Goal: Information Seeking & Learning: Learn about a topic

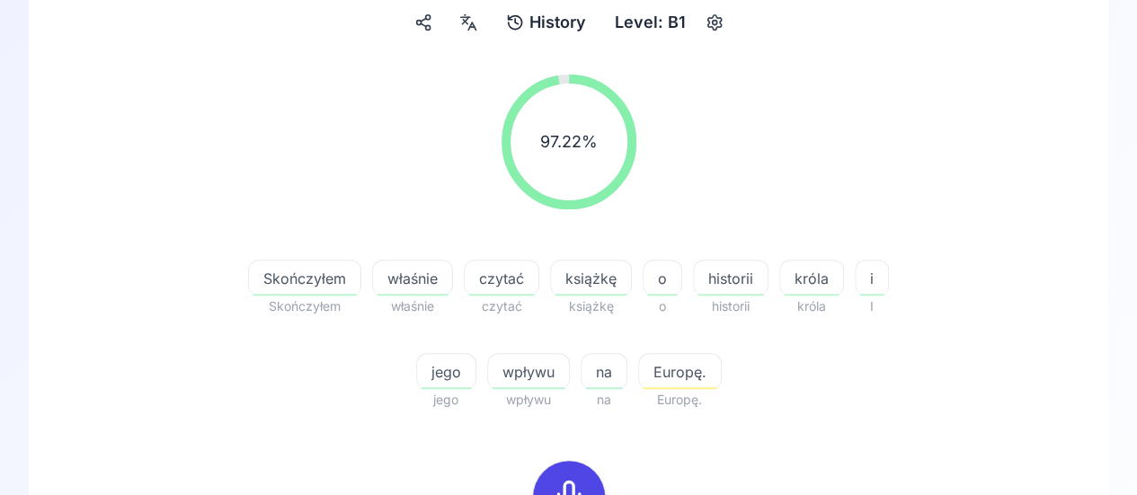
scroll to position [270, 0]
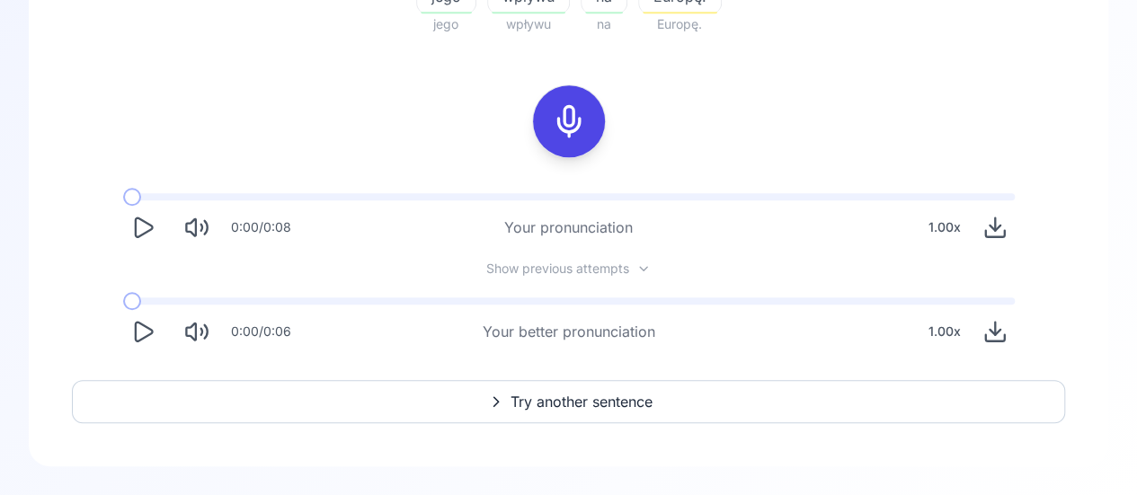
click at [581, 404] on span "Try another sentence" at bounding box center [582, 402] width 142 height 22
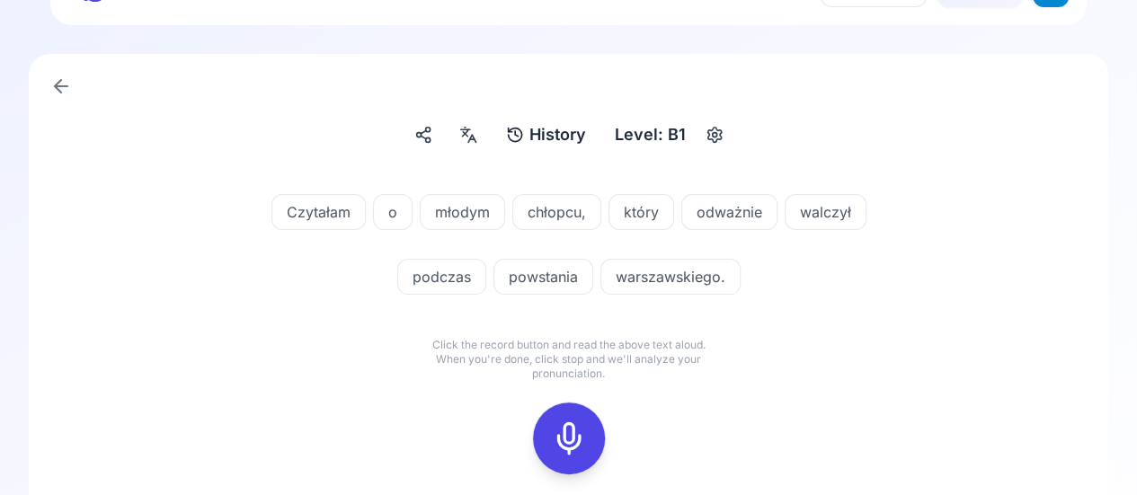
scroll to position [90, 0]
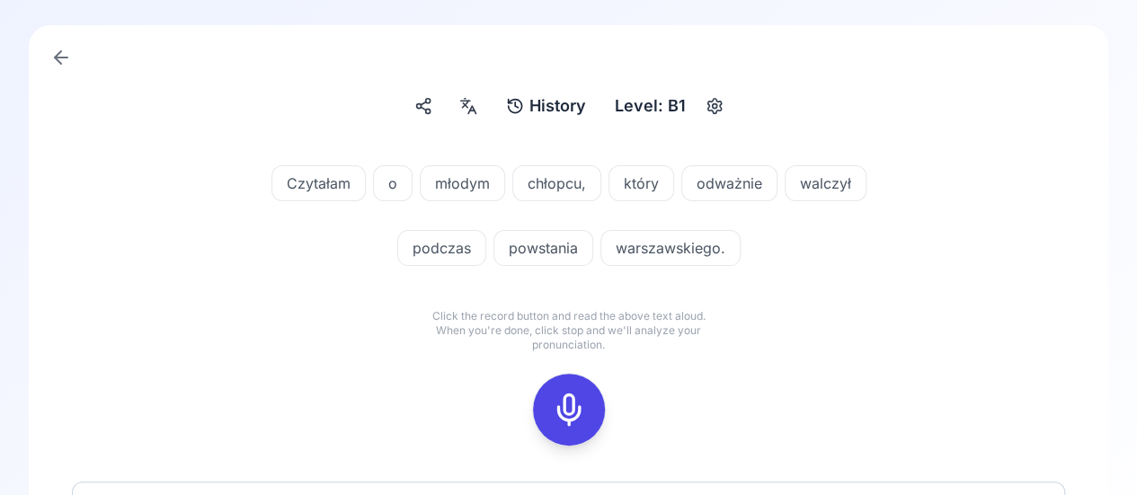
click at [570, 405] on icon at bounding box center [569, 410] width 36 height 36
click at [571, 383] on div at bounding box center [568, 410] width 43 height 72
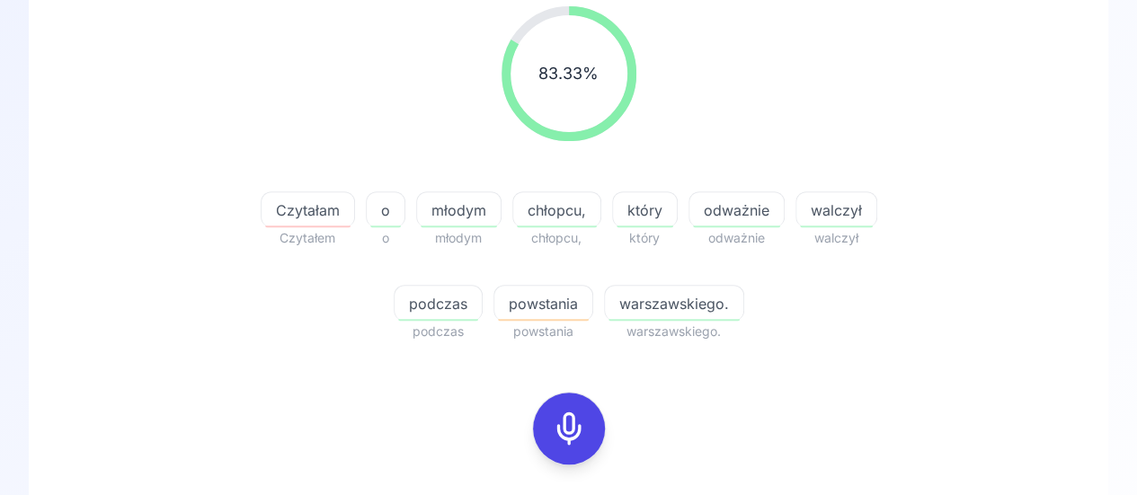
scroll to position [270, 0]
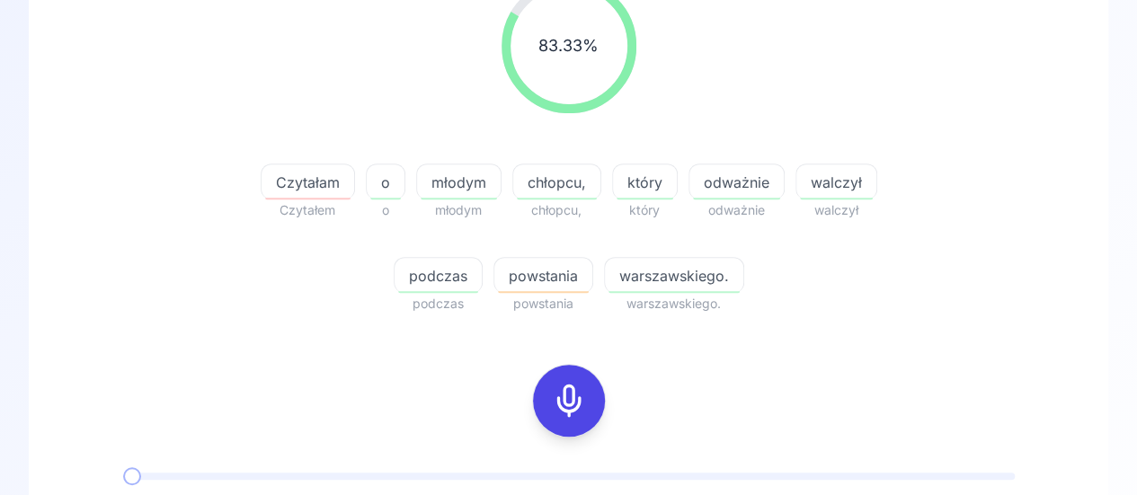
click at [563, 387] on rect at bounding box center [569, 400] width 27 height 27
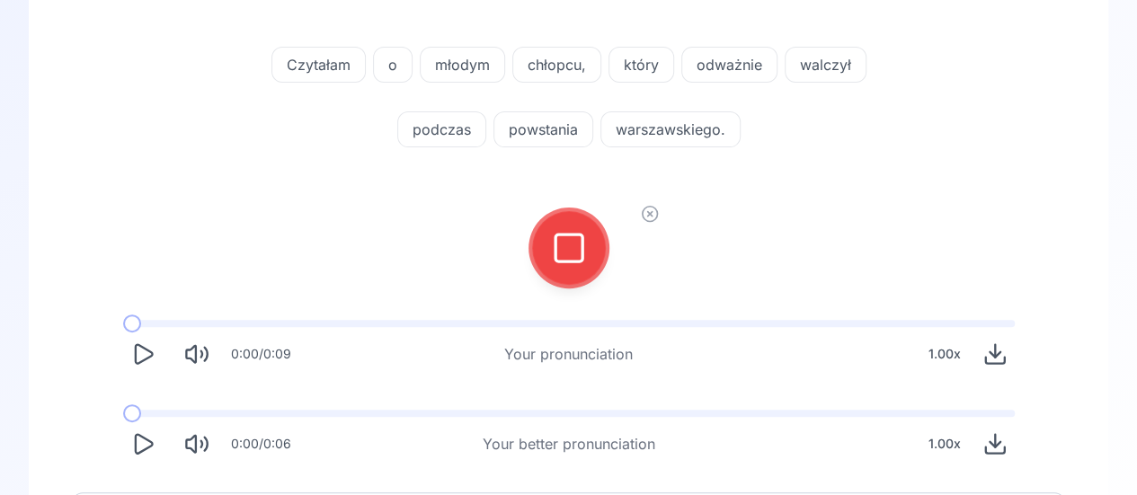
scroll to position [180, 0]
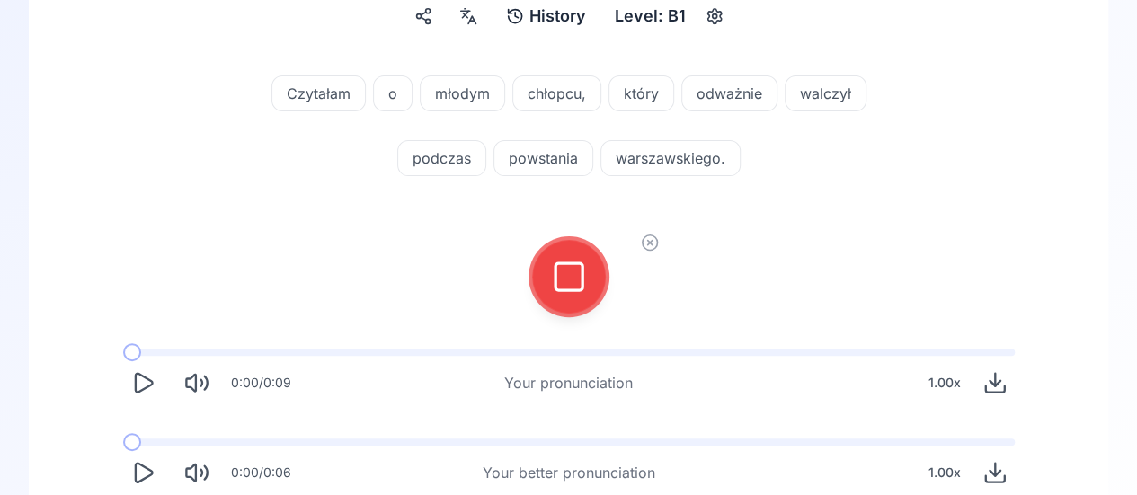
click at [653, 244] on icon at bounding box center [650, 243] width 18 height 18
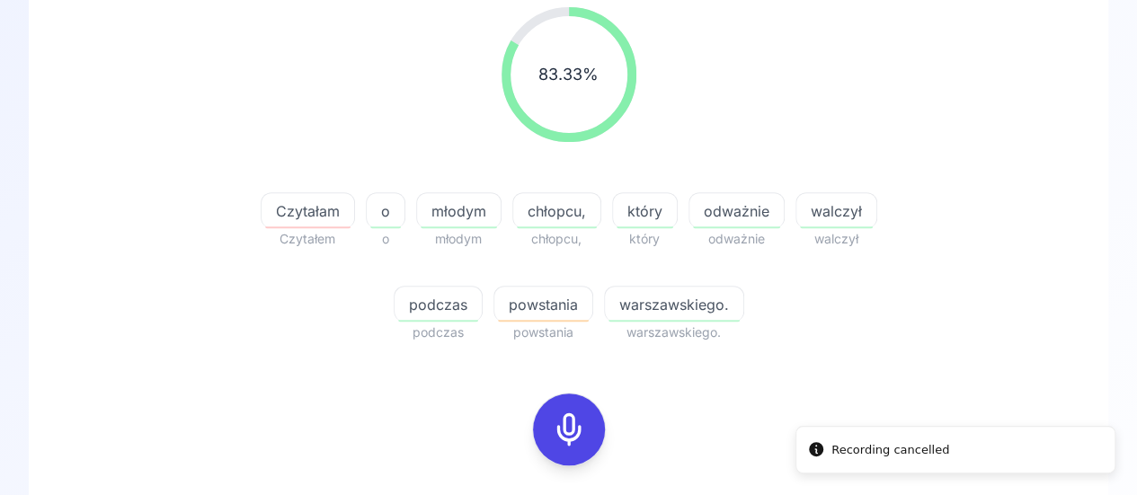
scroll to position [270, 0]
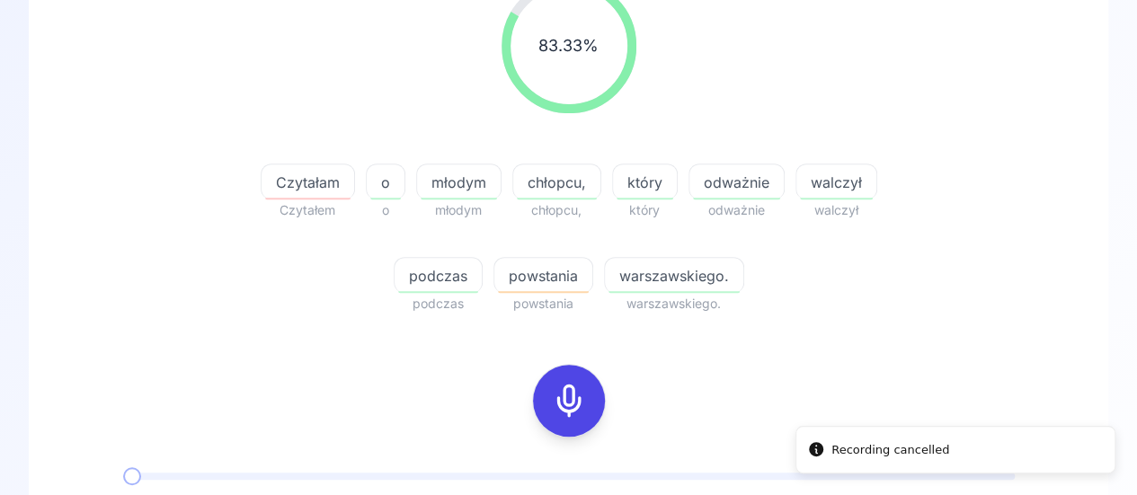
click at [581, 409] on rect at bounding box center [569, 400] width 27 height 27
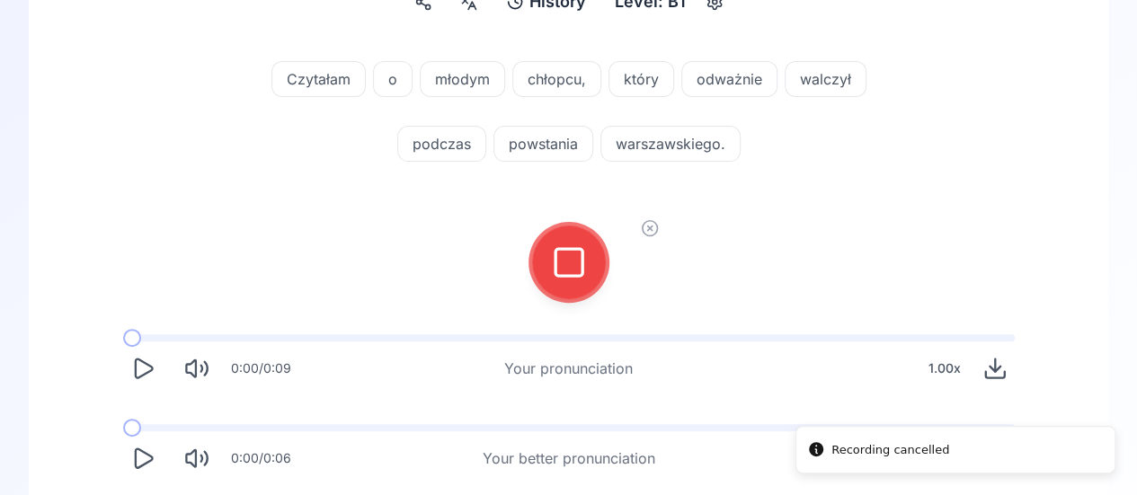
scroll to position [90, 0]
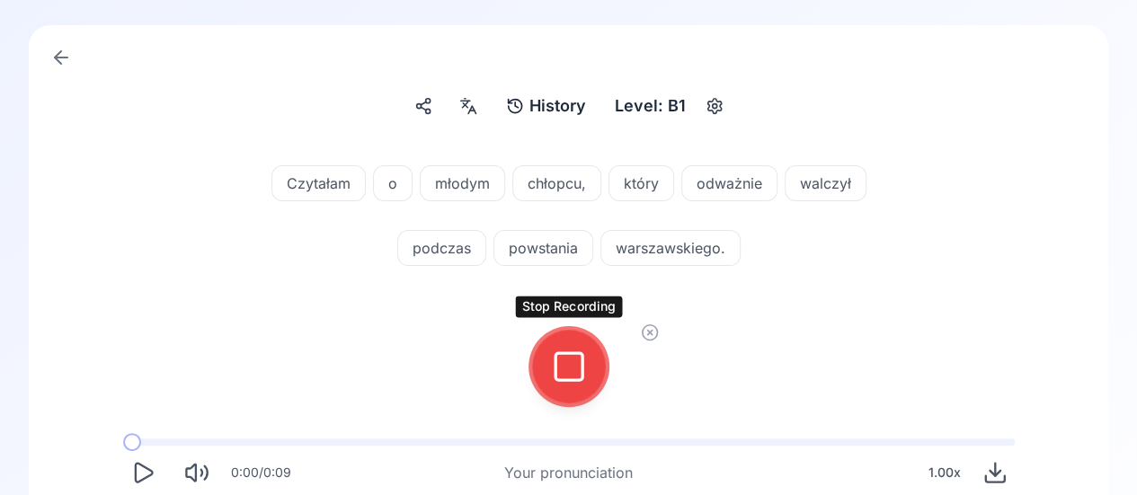
click at [575, 364] on icon at bounding box center [569, 367] width 36 height 36
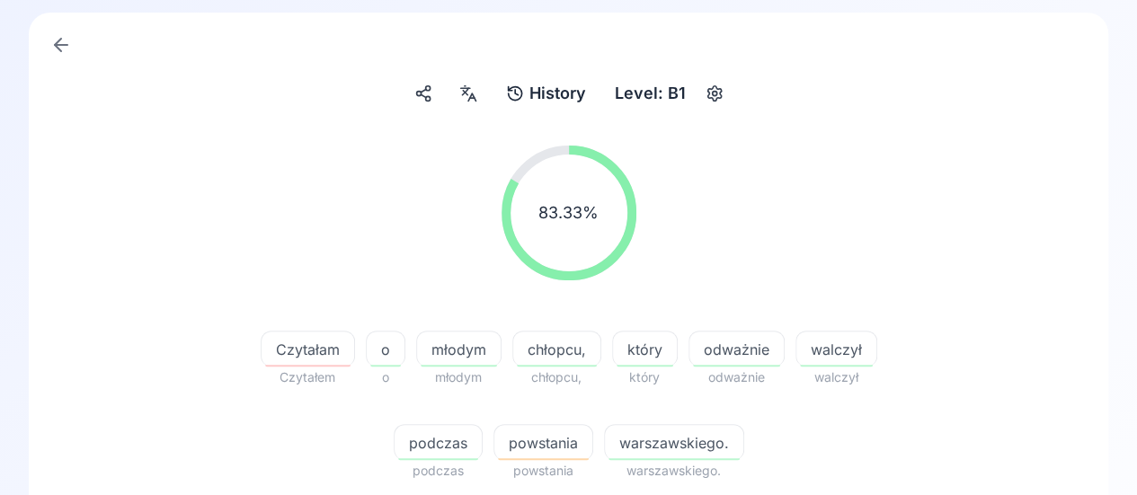
scroll to position [180, 0]
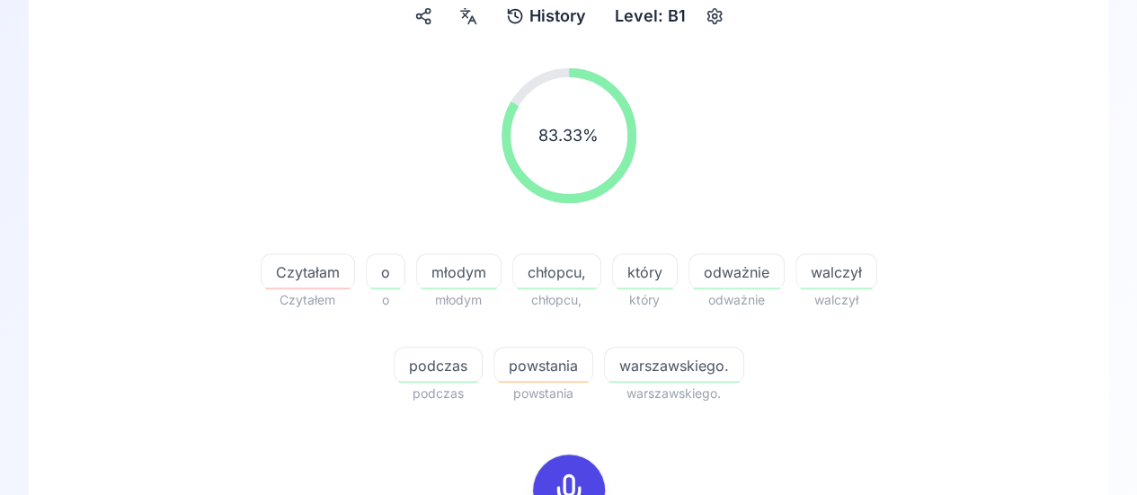
click at [570, 369] on span "powstania" at bounding box center [543, 366] width 98 height 22
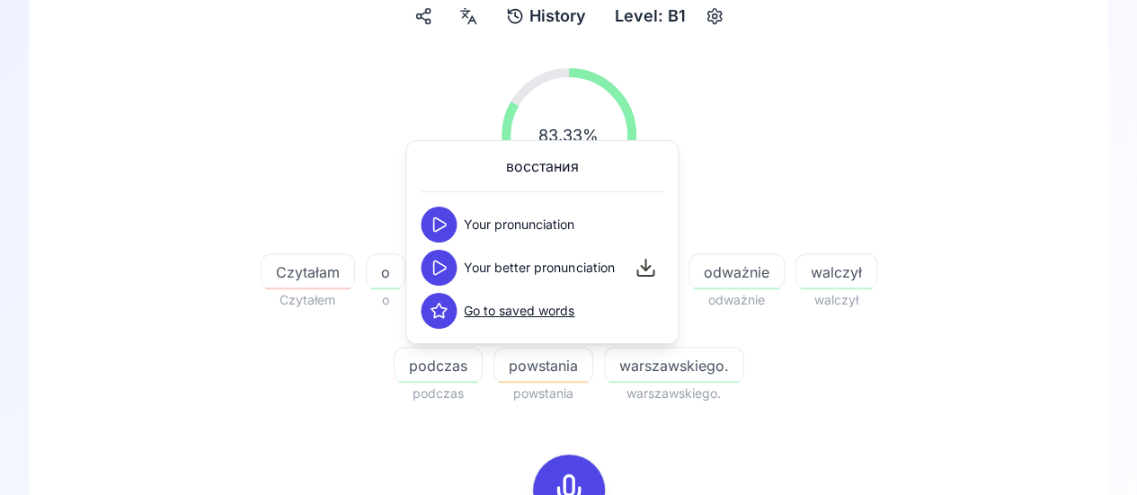
click at [436, 220] on icon at bounding box center [439, 225] width 18 height 18
click at [441, 265] on icon at bounding box center [439, 267] width 12 height 13
click at [856, 359] on div "Czytałam Czytałem o o młodym młodym chłopcu, chłopcu, który który odważnie odwa…" at bounding box center [569, 318] width 690 height 173
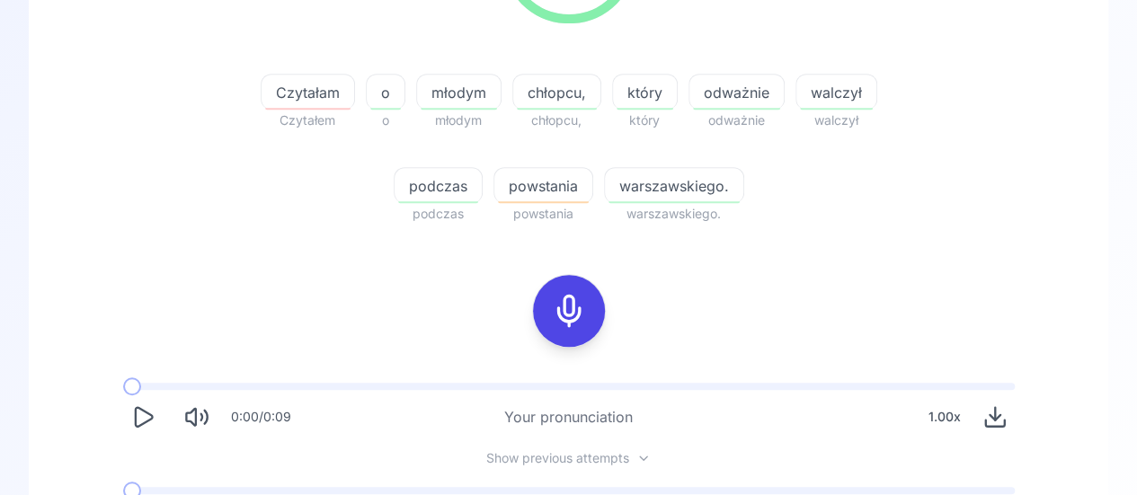
click at [556, 303] on rect at bounding box center [569, 311] width 27 height 27
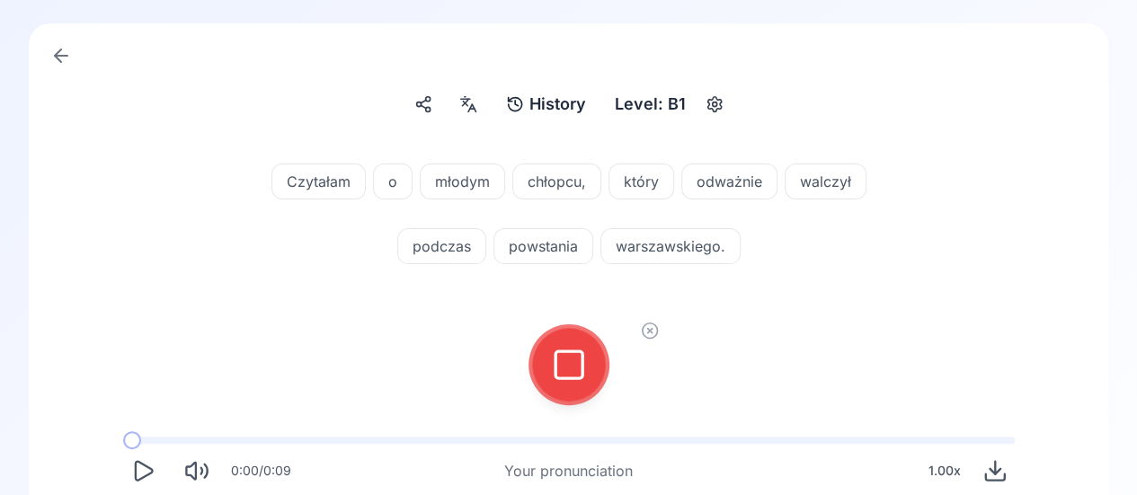
scroll to position [90, 0]
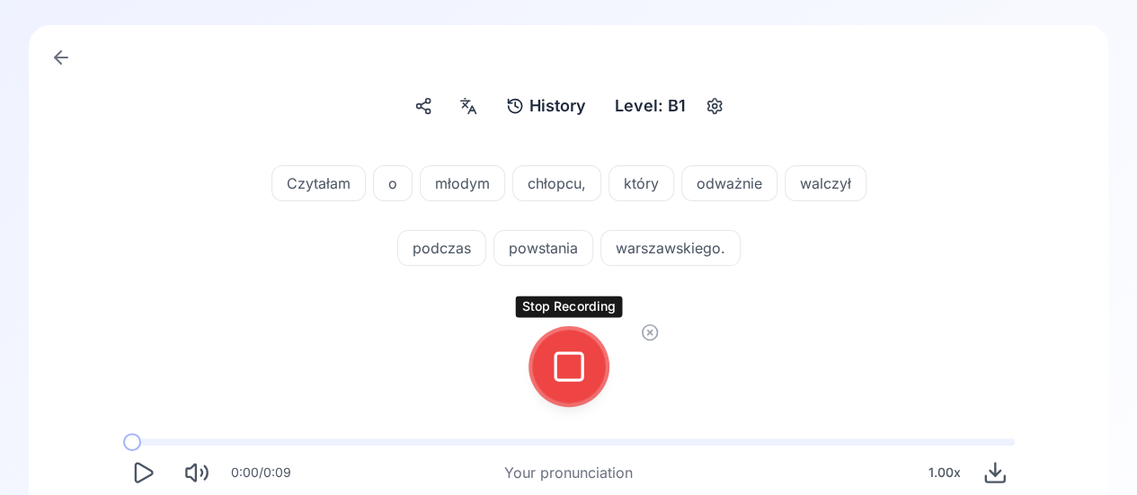
click at [572, 361] on icon at bounding box center [569, 367] width 36 height 36
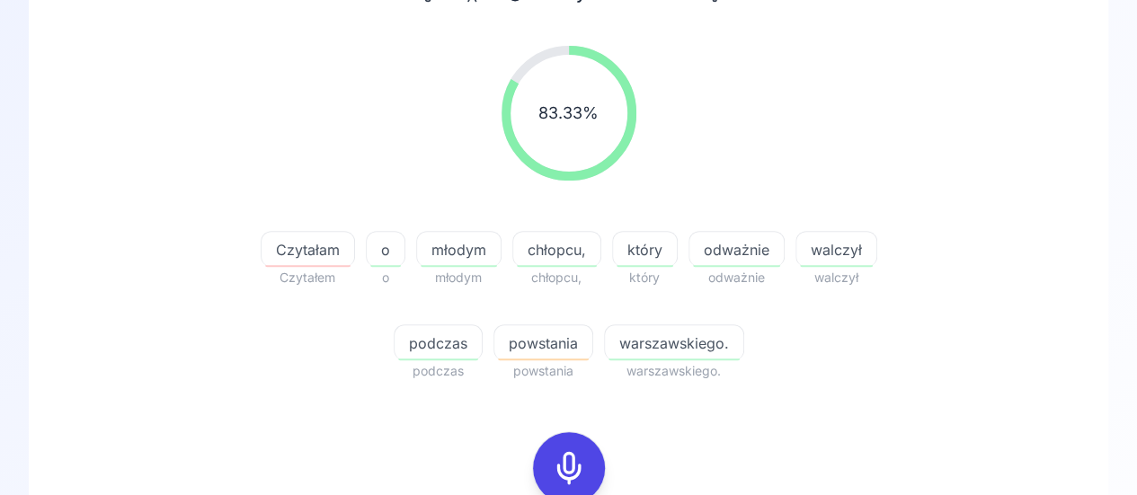
scroll to position [270, 0]
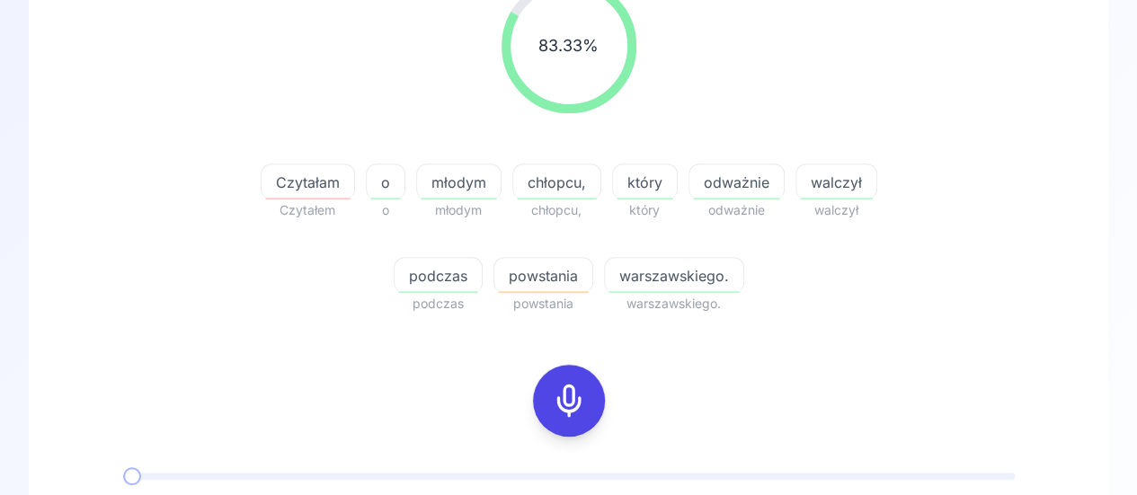
click at [572, 385] on icon at bounding box center [569, 401] width 36 height 36
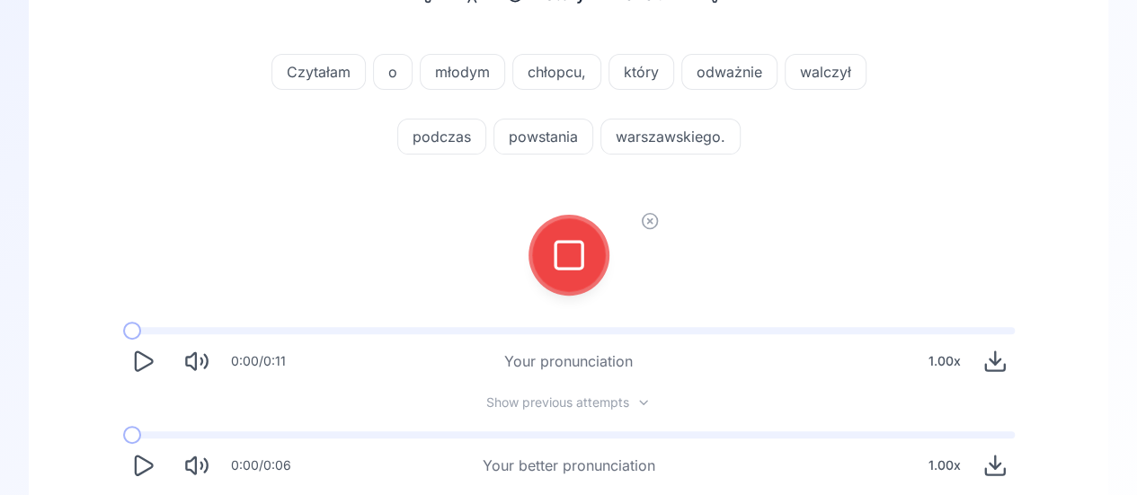
scroll to position [90, 0]
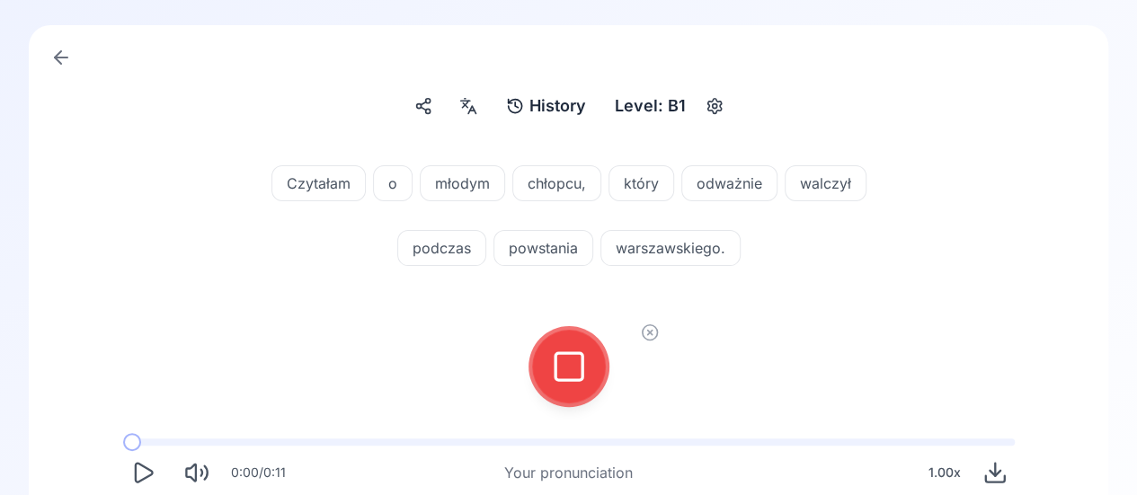
click at [578, 364] on icon at bounding box center [569, 367] width 36 height 36
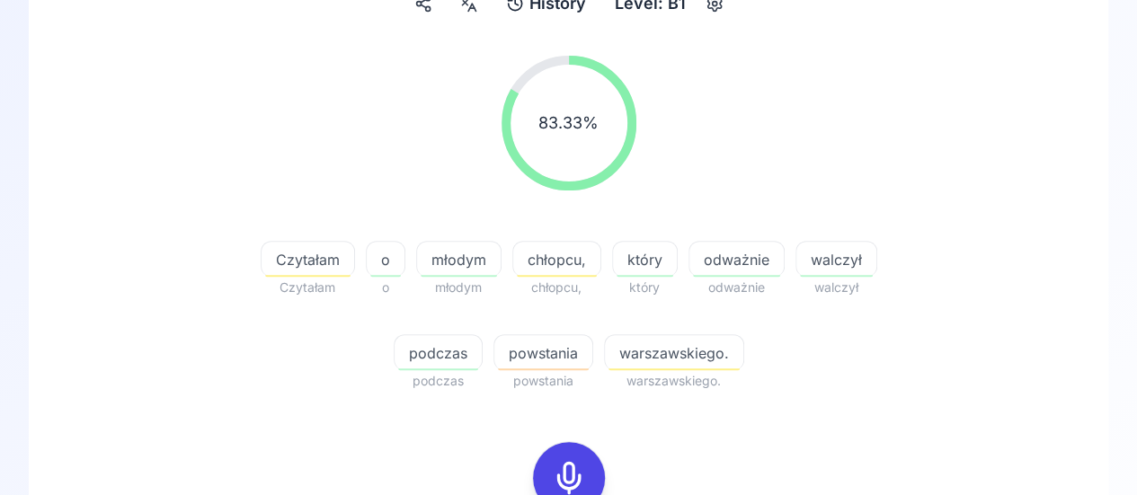
scroll to position [270, 0]
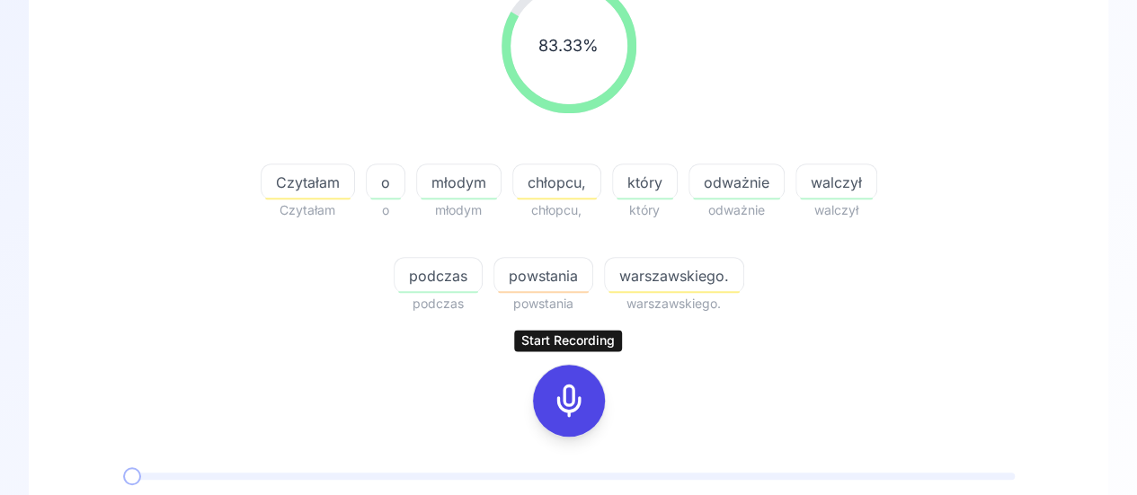
click at [566, 395] on icon at bounding box center [569, 401] width 36 height 36
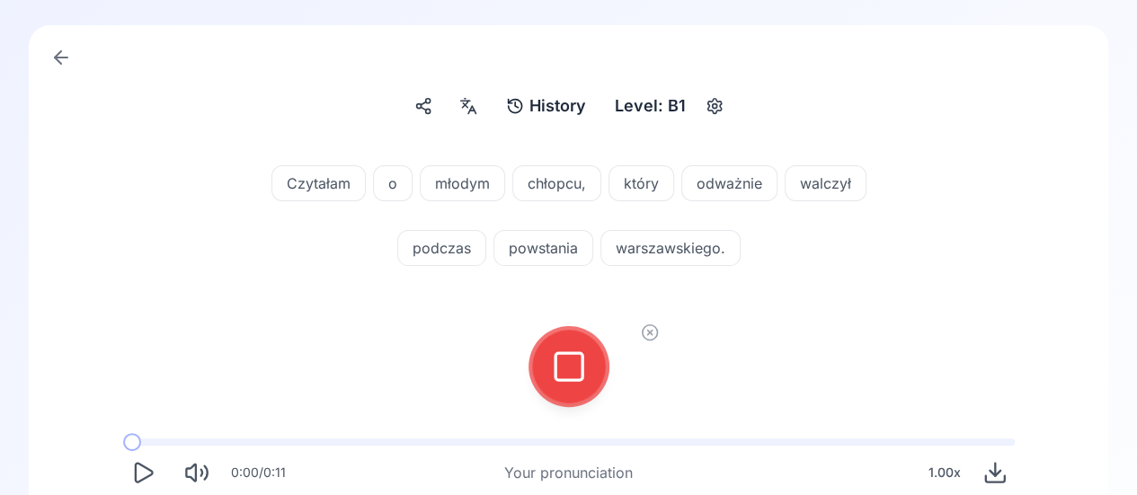
scroll to position [90, 0]
click at [572, 375] on icon at bounding box center [569, 367] width 36 height 36
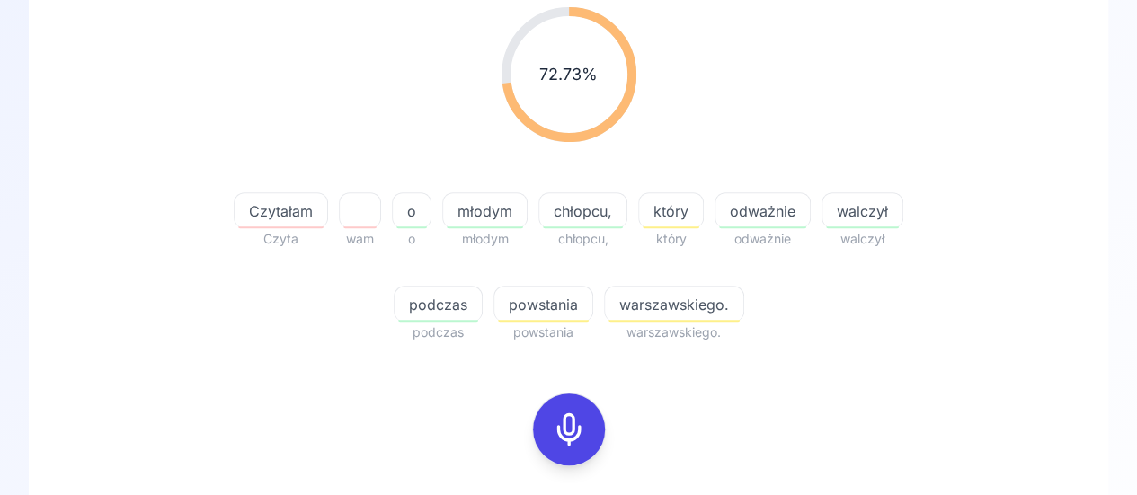
scroll to position [270, 0]
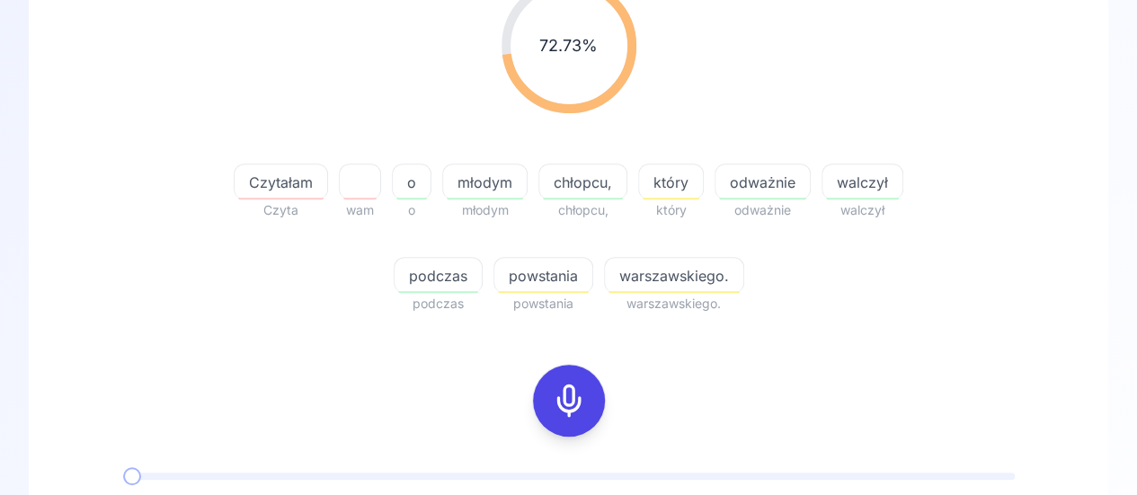
click at [582, 380] on div at bounding box center [568, 401] width 43 height 72
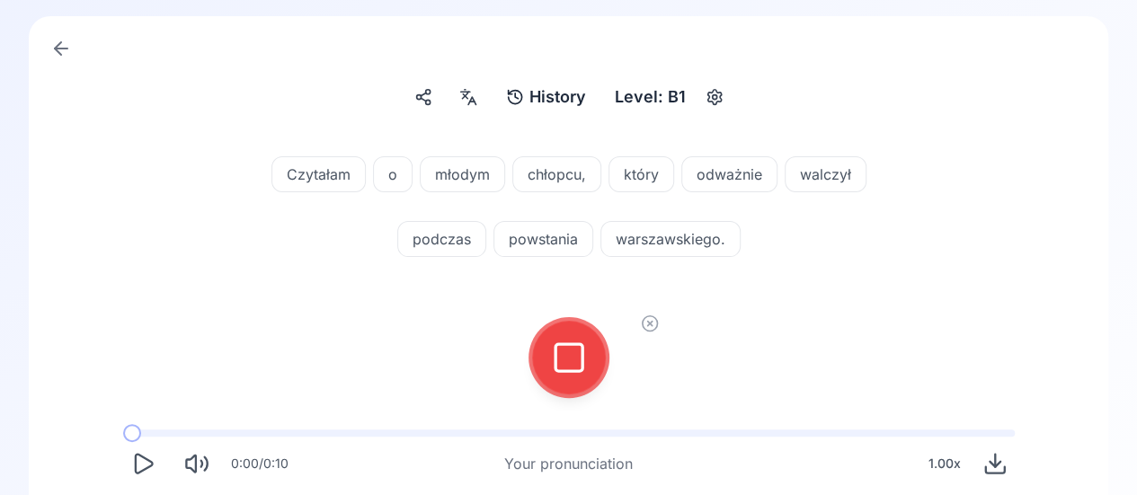
scroll to position [90, 0]
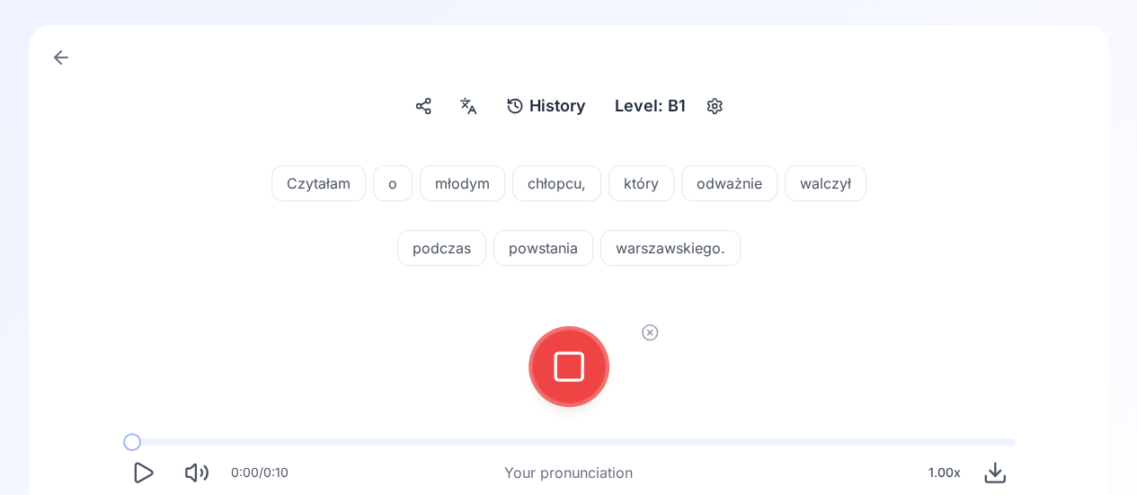
click at [563, 369] on icon at bounding box center [569, 367] width 36 height 36
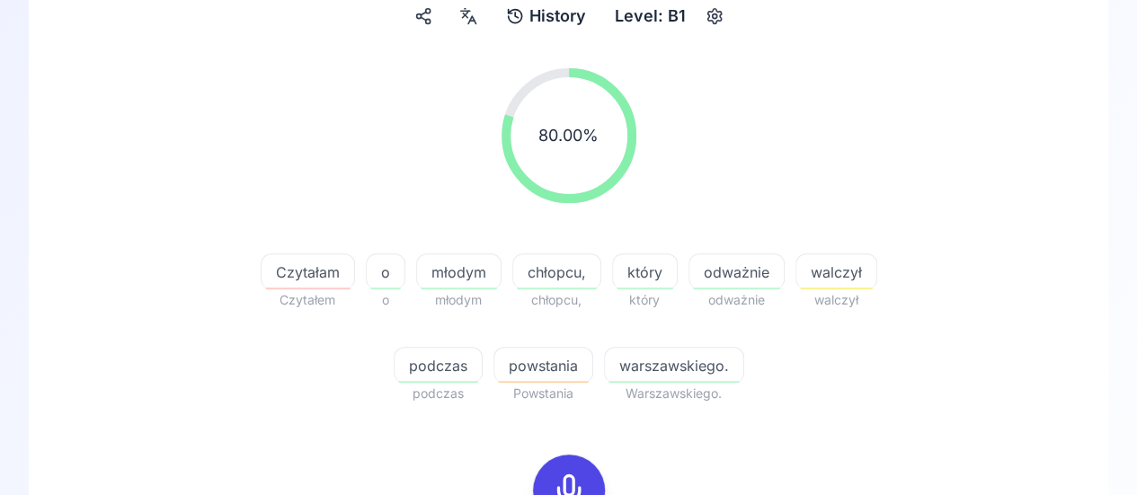
scroll to position [360, 0]
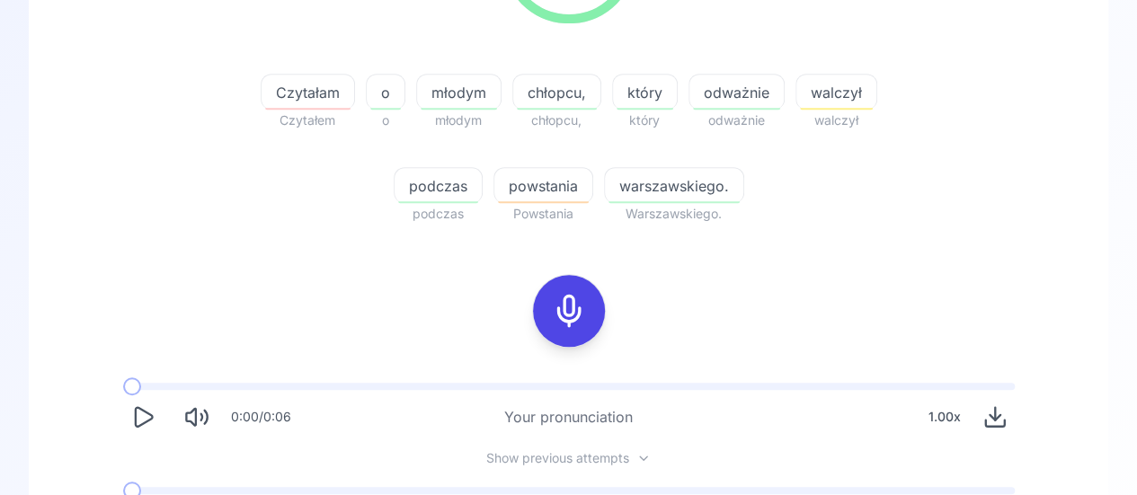
click at [568, 332] on div at bounding box center [568, 311] width 43 height 72
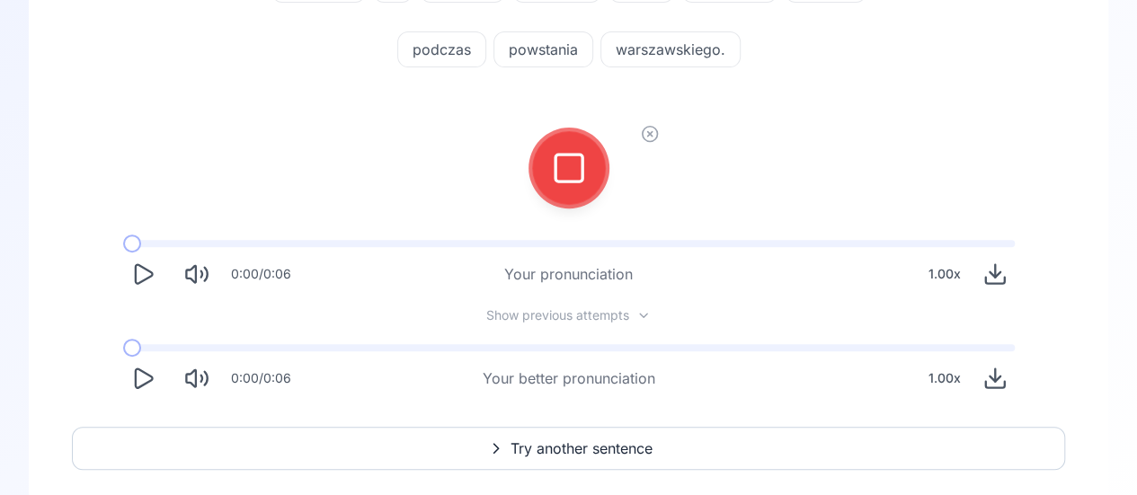
scroll to position [180, 0]
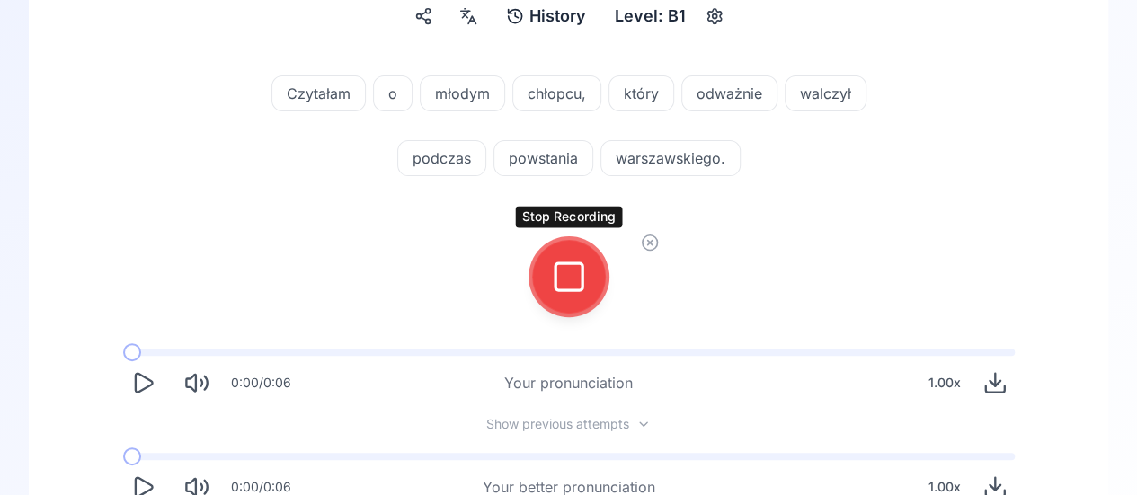
click at [565, 283] on icon at bounding box center [569, 277] width 36 height 36
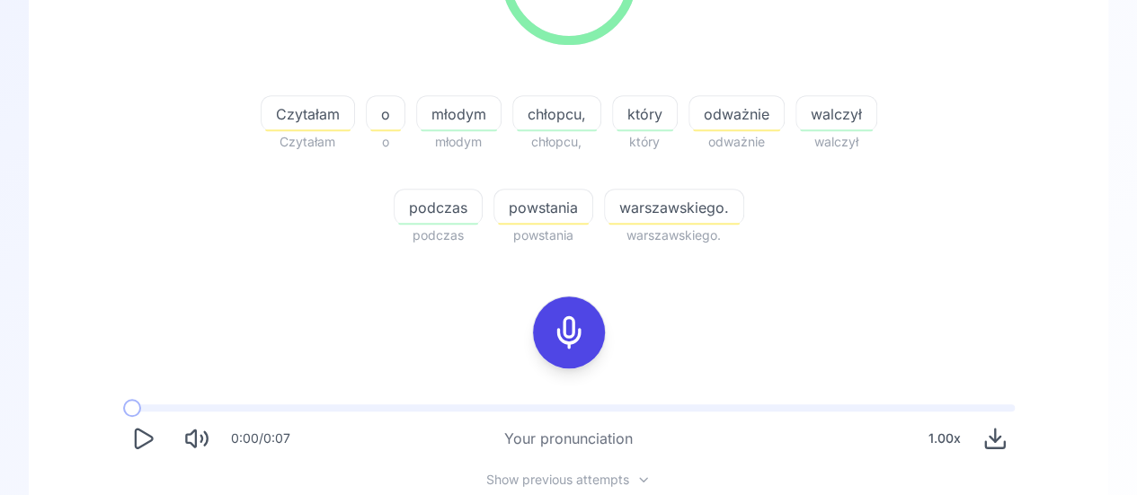
scroll to position [449, 0]
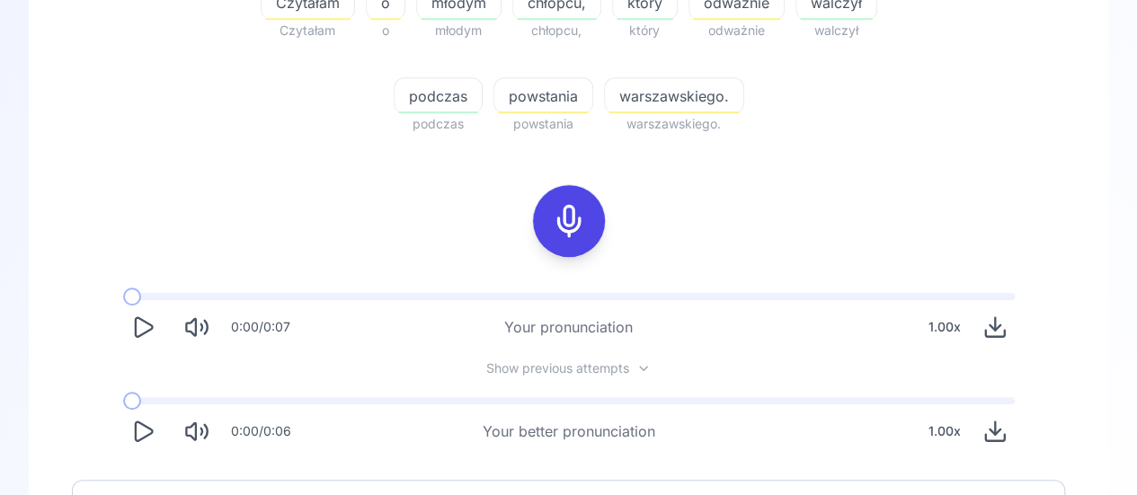
click at [318, 13] on div "Czytałam" at bounding box center [308, 2] width 94 height 36
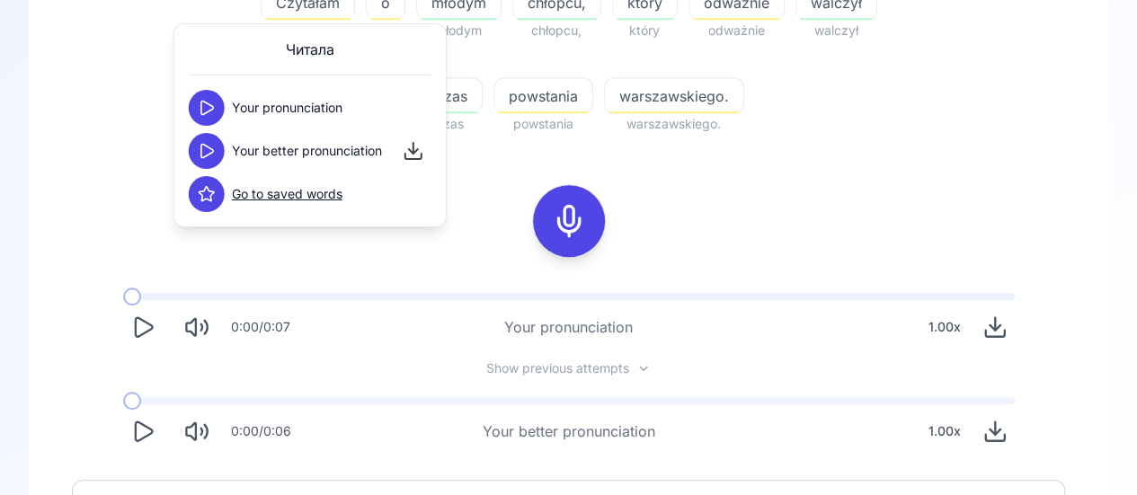
click at [214, 107] on icon at bounding box center [207, 108] width 18 height 18
click at [209, 145] on icon at bounding box center [207, 151] width 18 height 18
click at [205, 149] on icon at bounding box center [207, 151] width 18 height 18
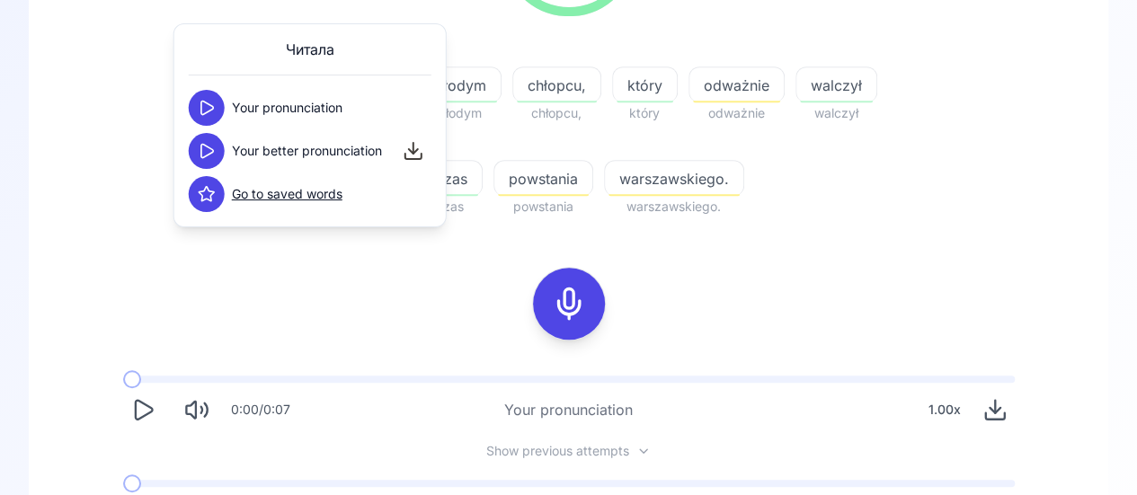
scroll to position [270, 0]
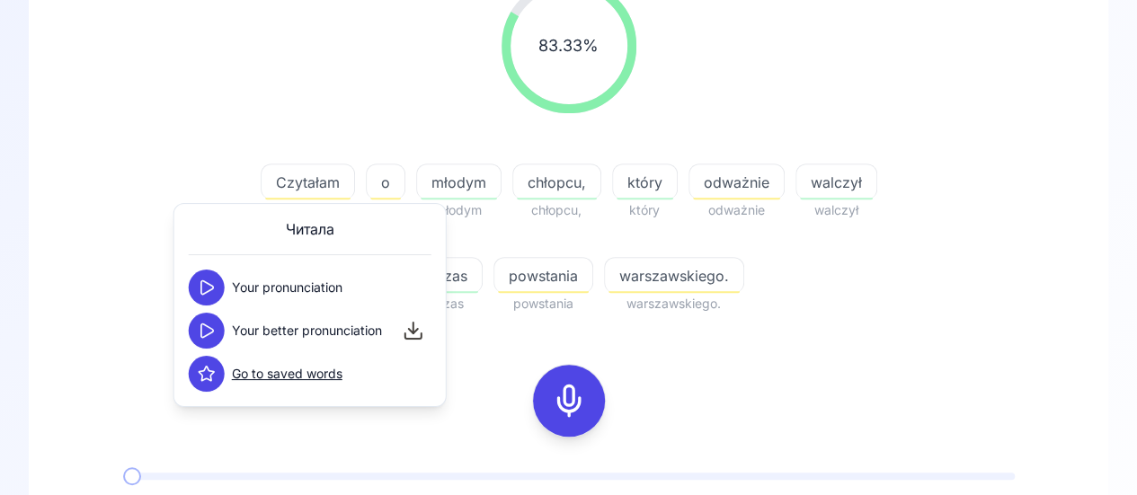
click at [581, 390] on rect at bounding box center [569, 400] width 27 height 27
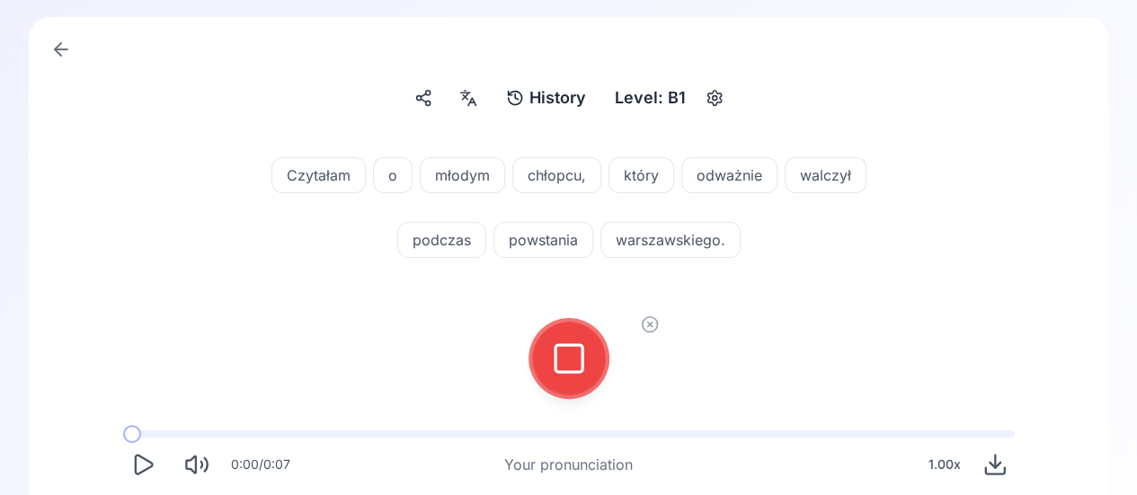
scroll to position [90, 0]
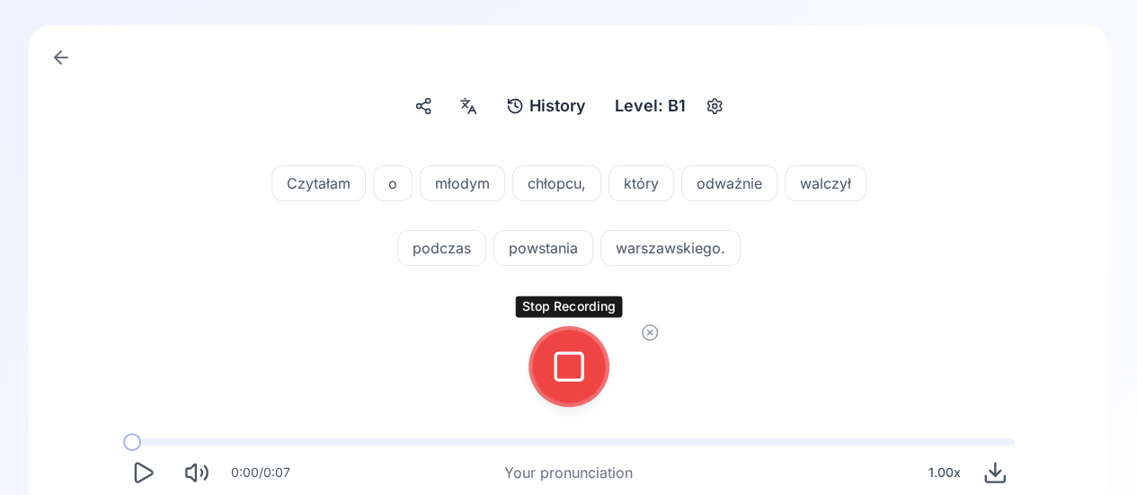
click at [581, 353] on rect at bounding box center [569, 366] width 27 height 27
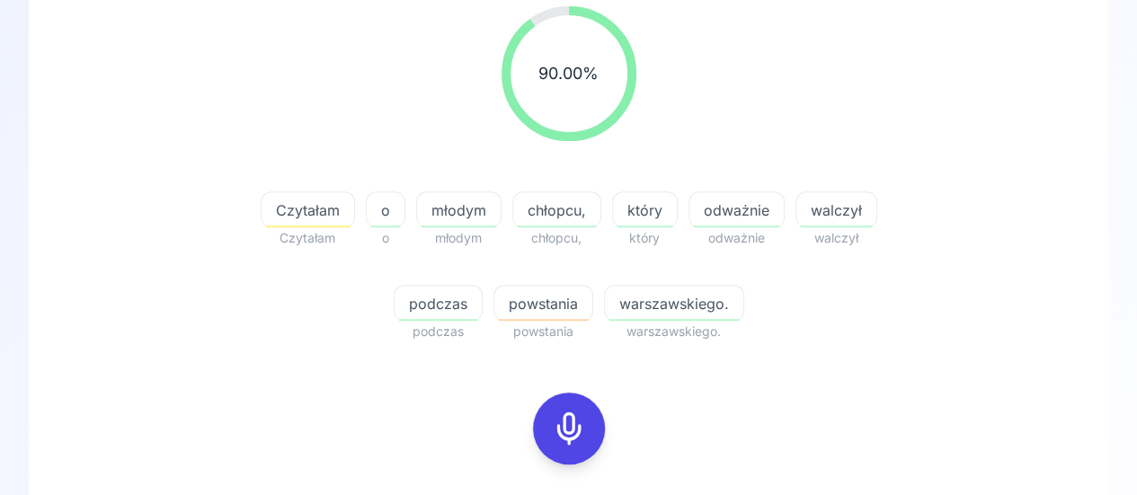
scroll to position [270, 0]
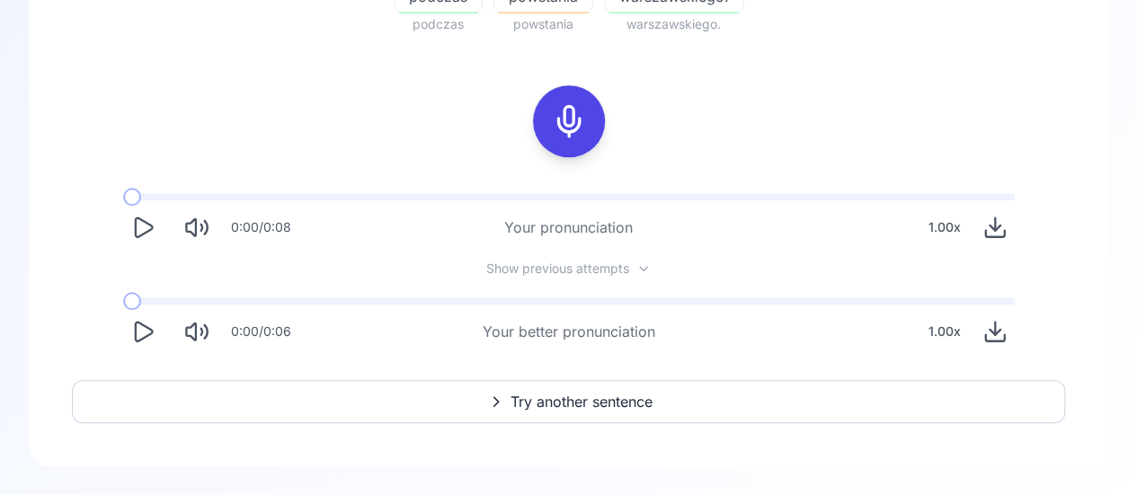
click at [552, 402] on span "Try another sentence" at bounding box center [582, 402] width 142 height 22
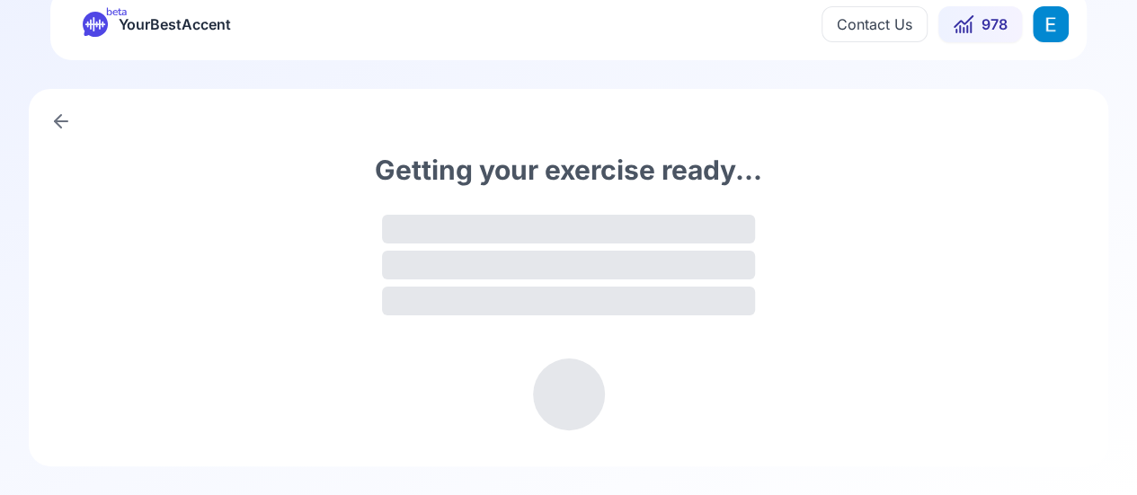
scroll to position [25, 0]
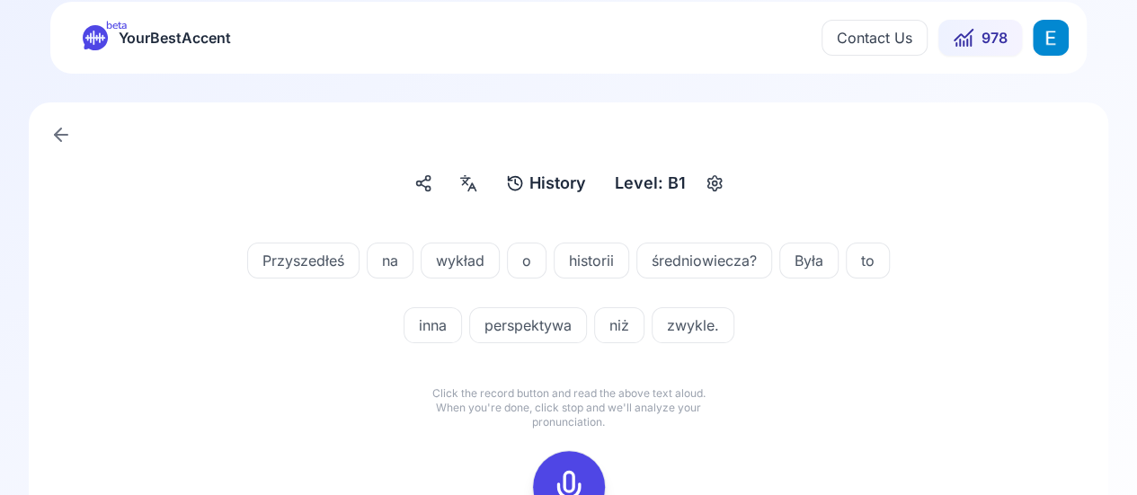
scroll to position [11, 0]
click at [320, 256] on span "Przyszedłeś" at bounding box center [303, 263] width 111 height 22
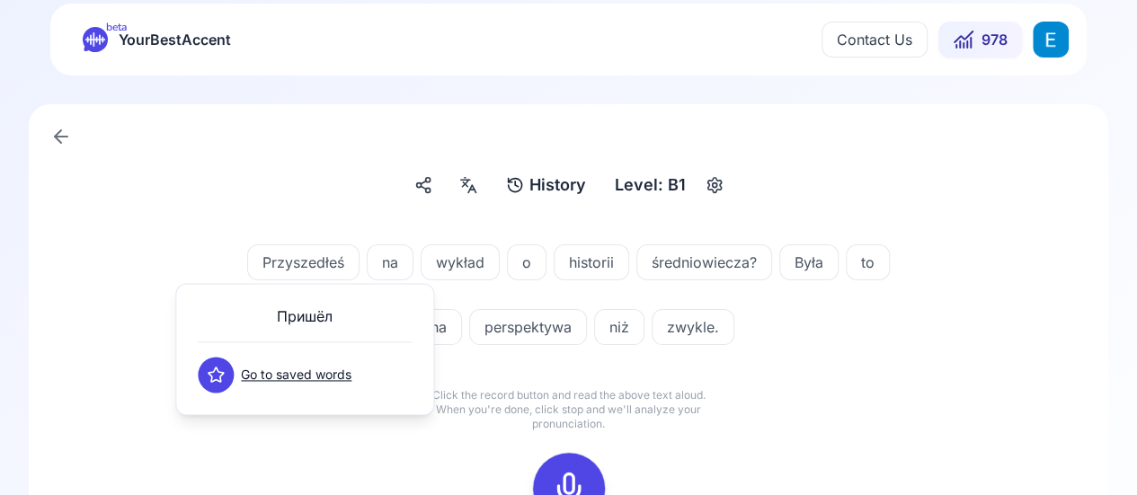
click at [306, 190] on div "History History Level: B1" at bounding box center [569, 185] width 1008 height 32
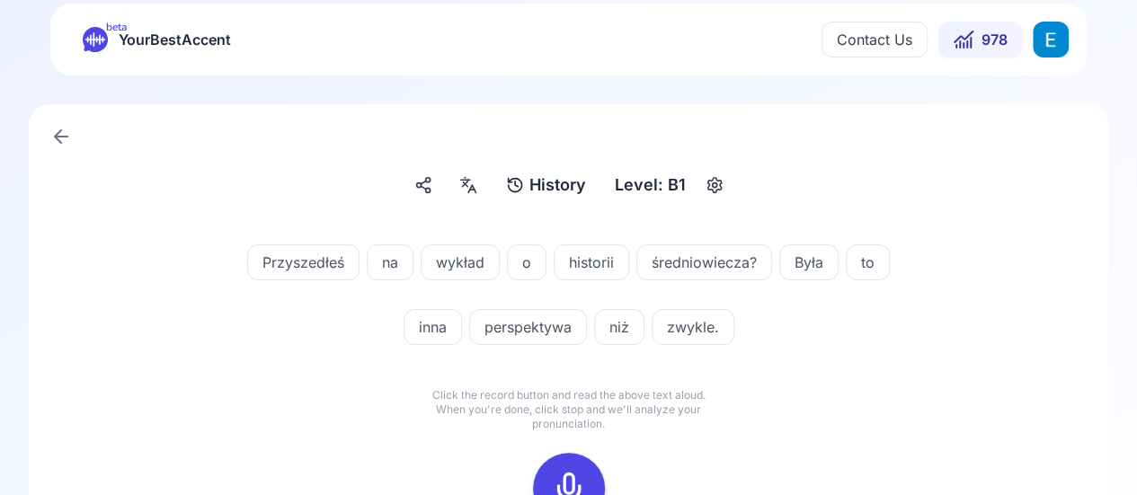
click at [451, 260] on span "wykład" at bounding box center [460, 263] width 77 height 22
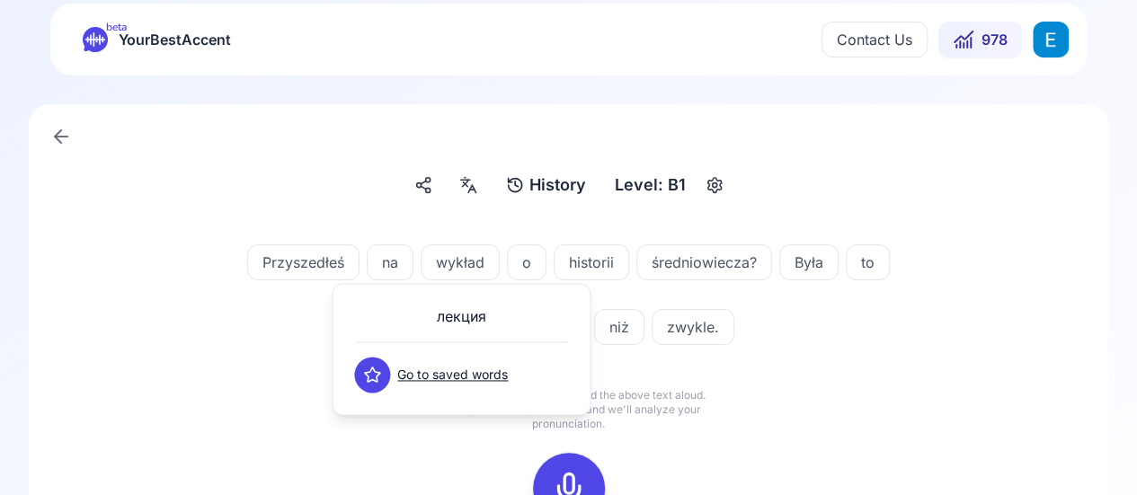
click at [385, 217] on div "Przyszedłeś na wykład o historii średniowiecza? Była to inna perspektywa niż zw…" at bounding box center [569, 414] width 1008 height 396
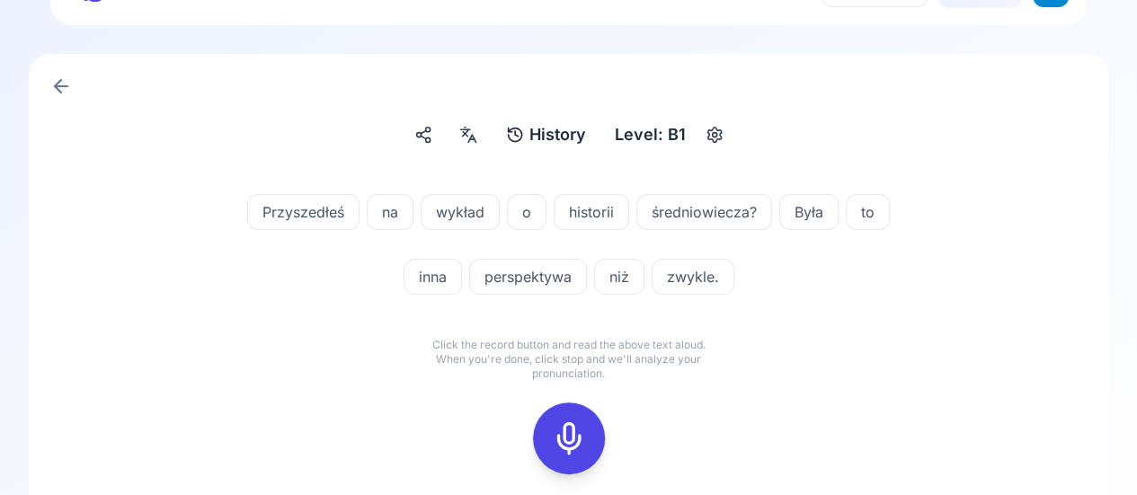
scroll to position [101, 0]
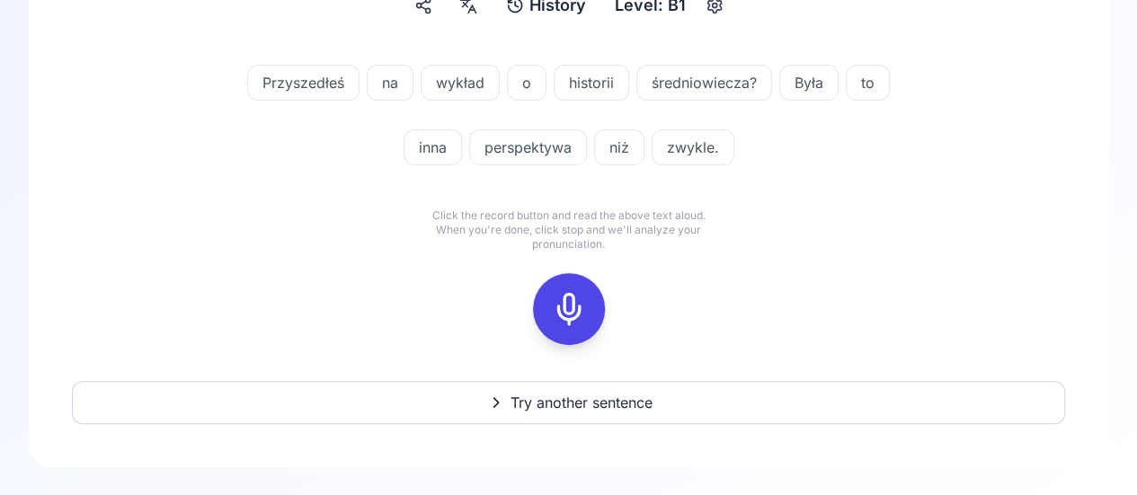
click at [588, 405] on span "Try another sentence" at bounding box center [582, 403] width 142 height 22
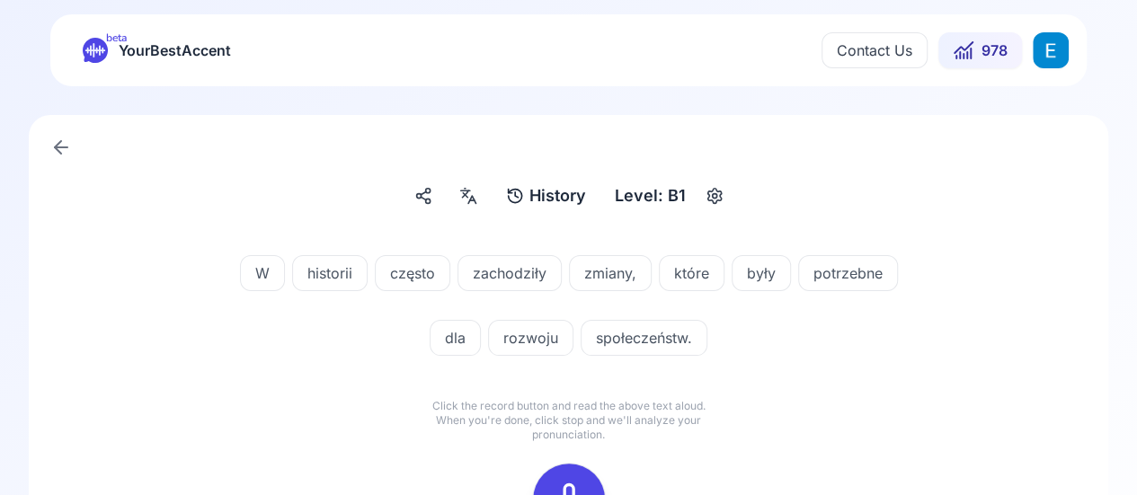
click at [644, 344] on span "społeczeństw." at bounding box center [644, 338] width 125 height 22
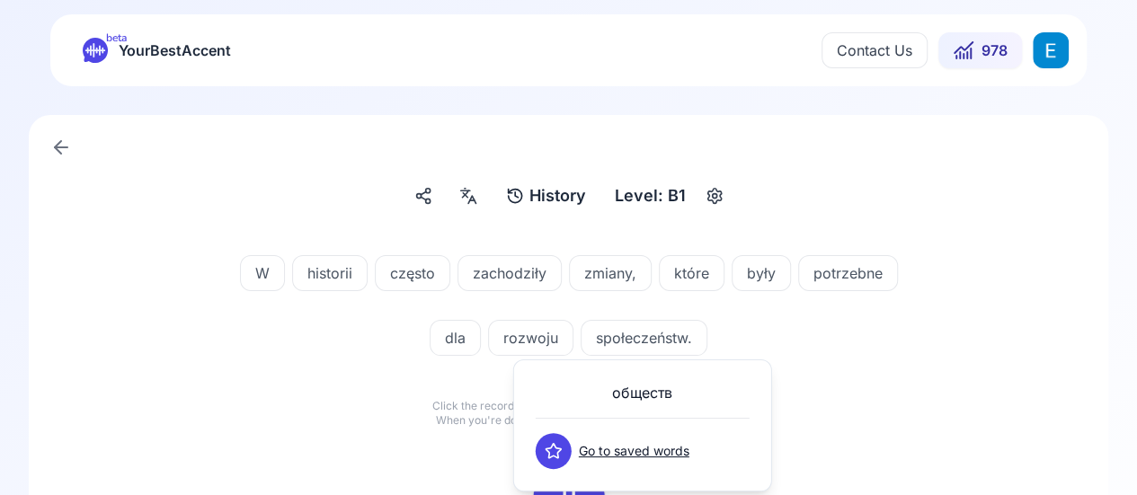
click at [795, 346] on div "W historii często zachodziły zmiany, które były potrzebne dla rozwoju społeczeń…" at bounding box center [568, 295] width 683 height 122
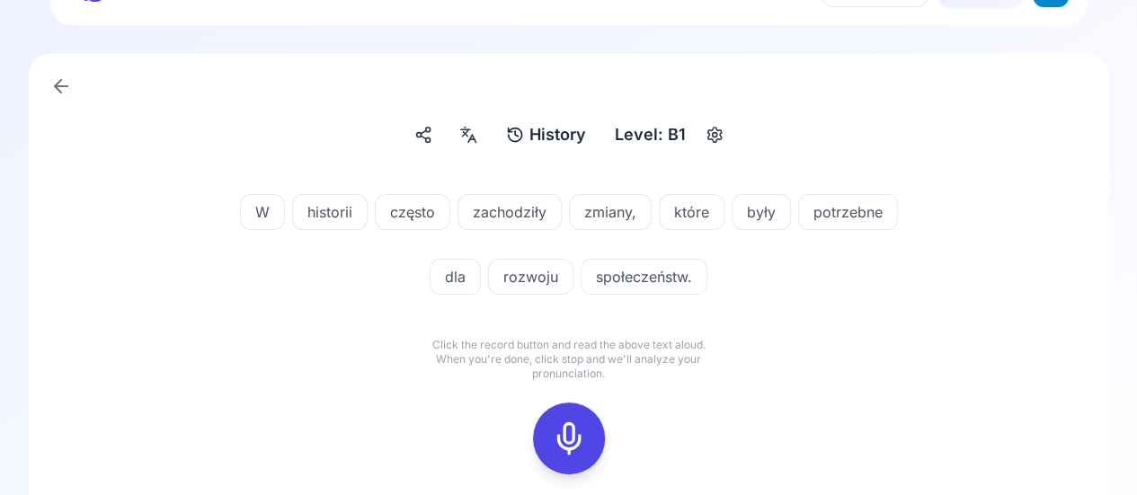
scroll to position [90, 0]
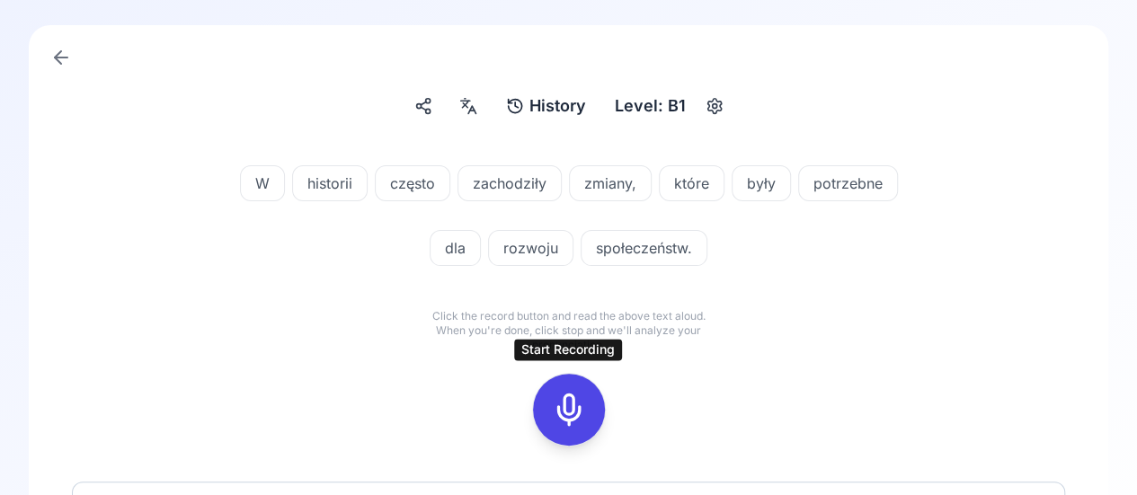
click at [583, 398] on rect at bounding box center [569, 409] width 27 height 27
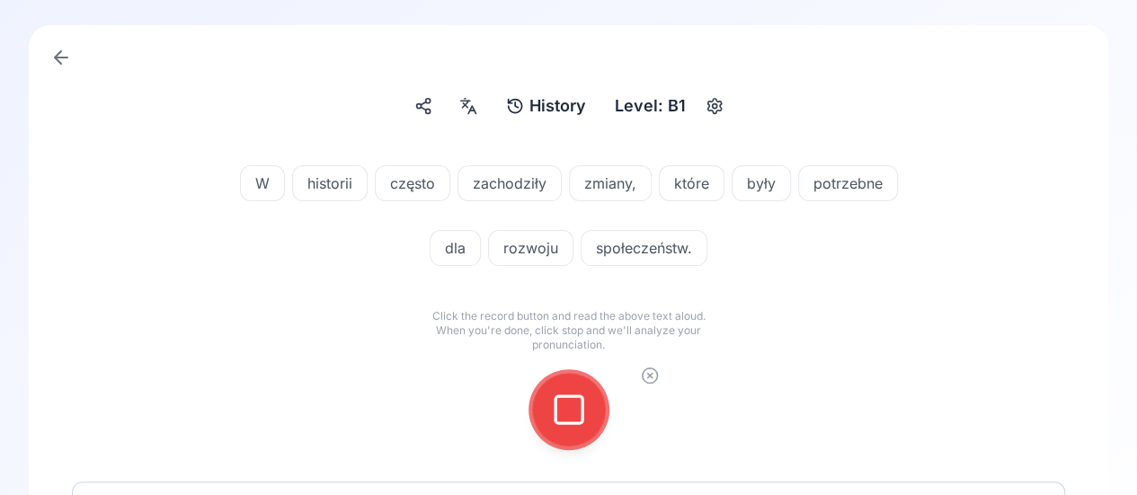
click at [561, 404] on icon at bounding box center [569, 410] width 36 height 36
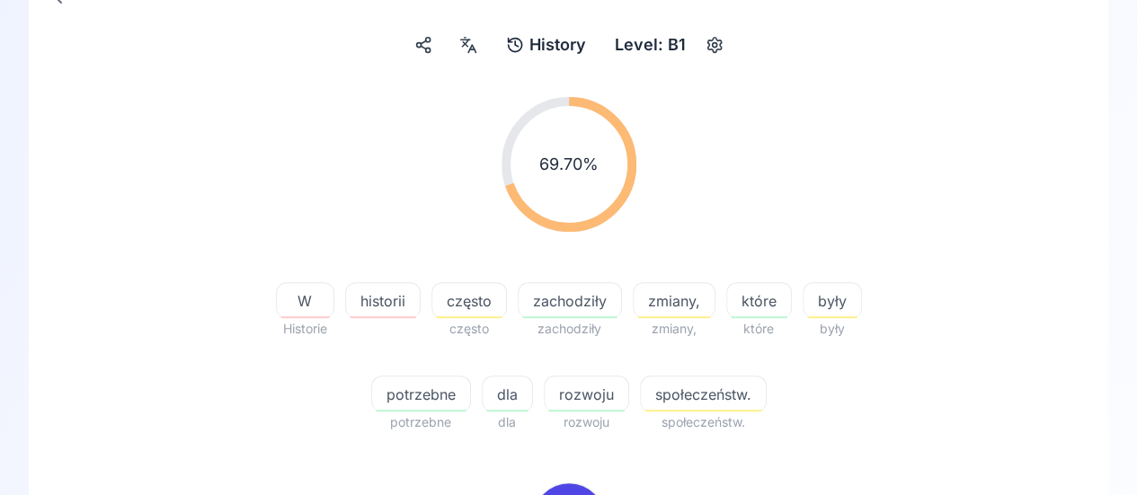
scroll to position [270, 0]
